Goal: Task Accomplishment & Management: Complete application form

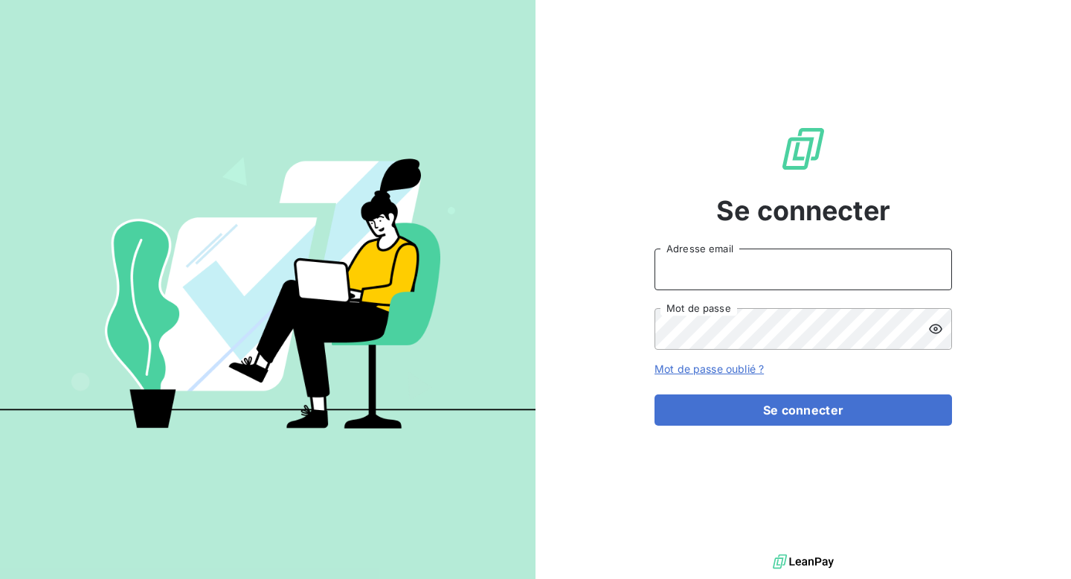
click at [761, 276] on input "Adresse email" at bounding box center [802, 269] width 297 height 42
type input "annelaure@deepidoo.com"
click at [810, 271] on input "annelaure@deepidoo.com" at bounding box center [802, 269] width 297 height 42
click at [799, 269] on input "annelaure@deepidoo.com" at bounding box center [802, 269] width 297 height 42
drag, startPoint x: 808, startPoint y: 272, endPoint x: 595, endPoint y: 271, distance: 212.7
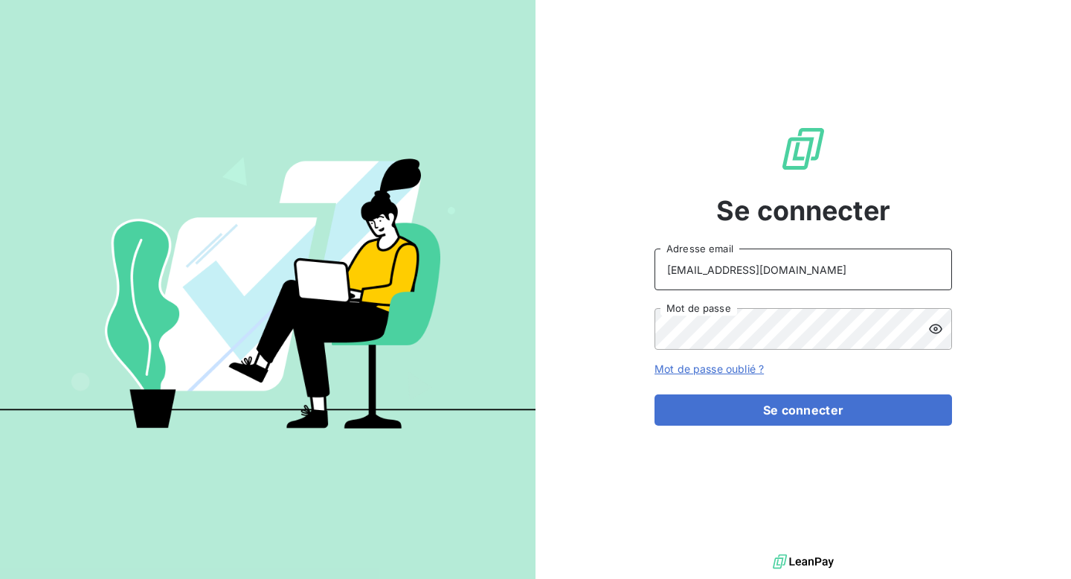
click at [595, 271] on div "Se connecter annelaure@deepidoo.com Adresse email Mot de passe Mot de passe oub…" at bounding box center [802, 275] width 535 height 550
type input "annelaure@deepidoo.com"
click at [824, 263] on input "annelaure@deepidoo.com" at bounding box center [802, 269] width 297 height 42
type input "[EMAIL_ADDRESS][DOMAIN_NAME]"
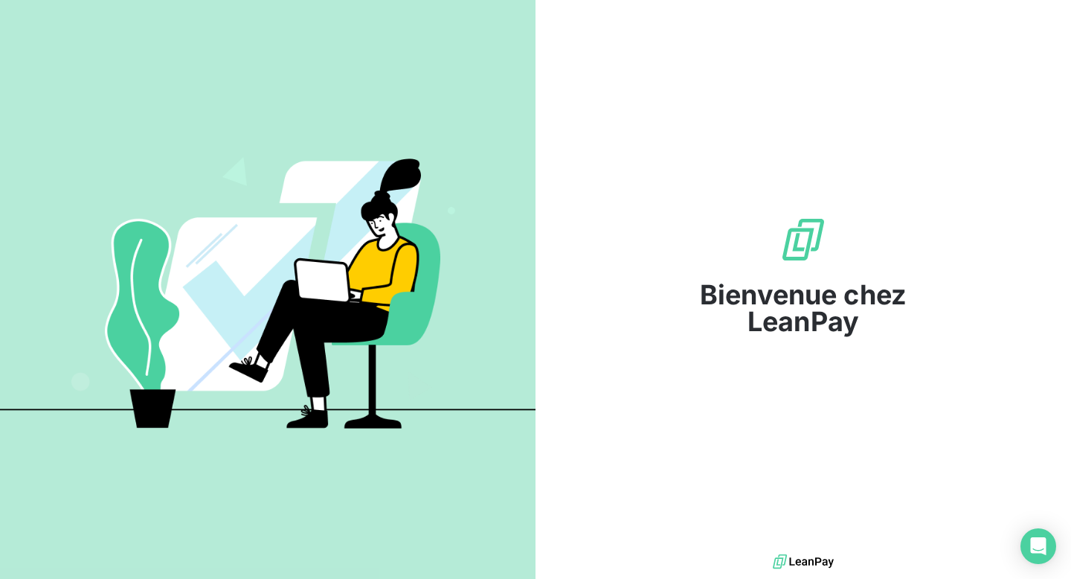
click at [695, 142] on div "Bienvenue chez LeanPay" at bounding box center [802, 275] width 297 height 550
click at [1026, 541] on div "Open Intercom Messenger" at bounding box center [1038, 545] width 39 height 39
